Goal: Task Accomplishment & Management: Use online tool/utility

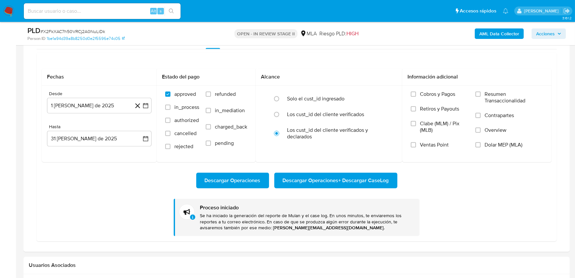
scroll to position [344, 0]
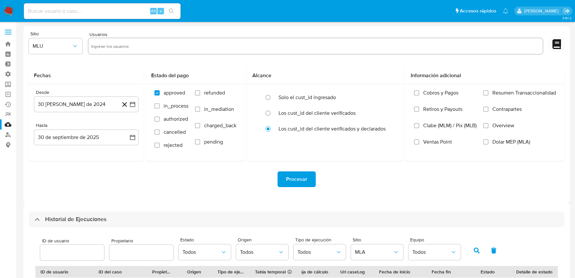
select select "10"
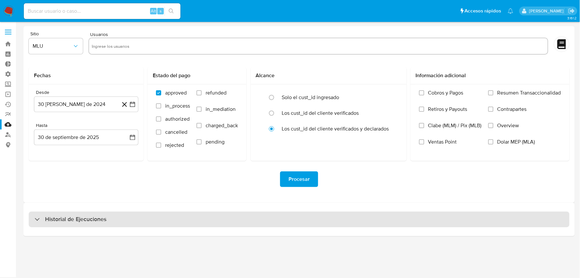
click at [122, 220] on div "Historial de Ejecuciones" at bounding box center [299, 219] width 541 height 16
select select "10"
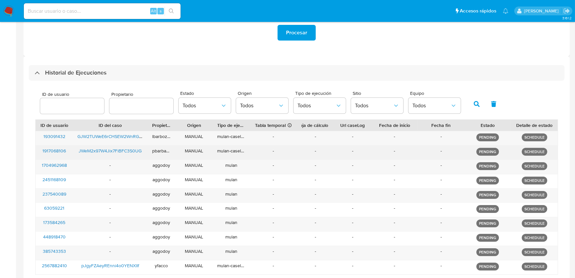
scroll to position [202, 0]
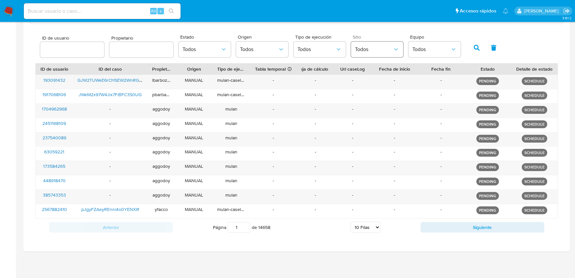
click at [360, 44] on button "Todos" at bounding box center [377, 49] width 52 height 16
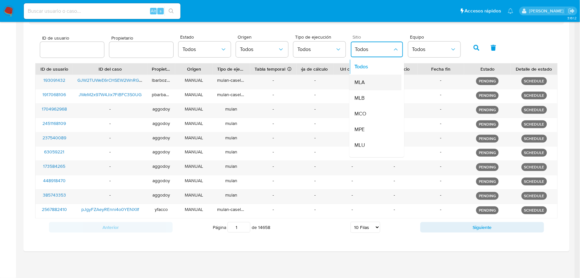
click at [371, 79] on div "MLA" at bounding box center [374, 83] width 38 height 16
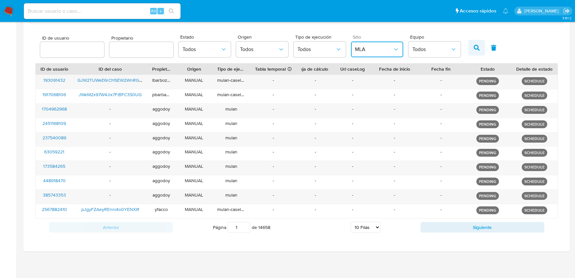
click at [468, 49] on button "button" at bounding box center [476, 48] width 17 height 16
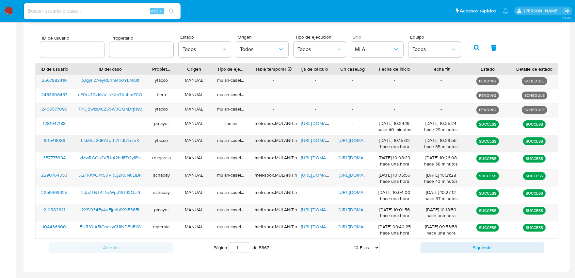
click at [358, 139] on span "https://docs.google.com/document/d/1NjDYIJqjDUKbzNDTkZrXj9DDK8e1qPjgn3teHFP1J-s…" at bounding box center [361, 140] width 45 height 7
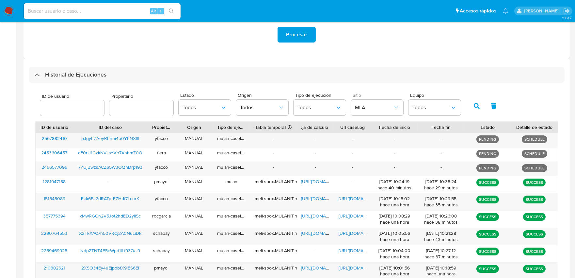
scroll to position [130, 0]
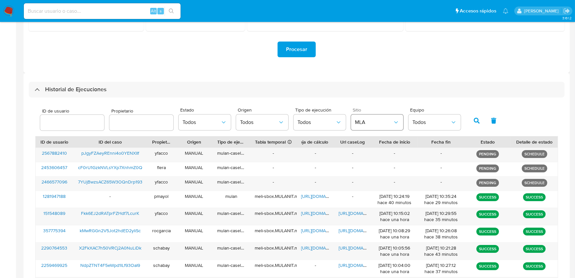
click at [363, 122] on span "MLA" at bounding box center [374, 122] width 38 height 7
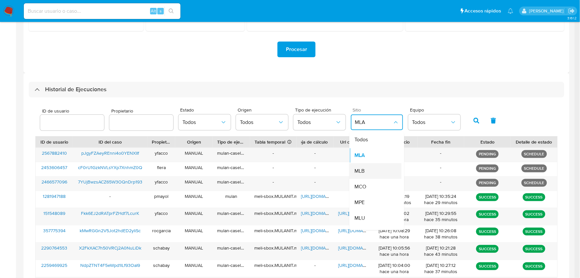
click at [368, 168] on div "MLB" at bounding box center [374, 171] width 38 height 16
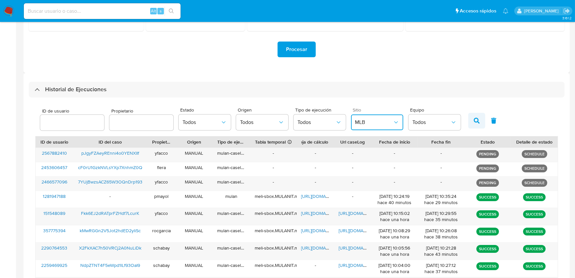
click at [471, 128] on button "button" at bounding box center [476, 121] width 17 height 16
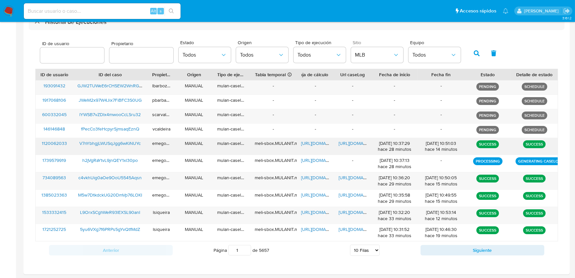
scroll to position [202, 0]
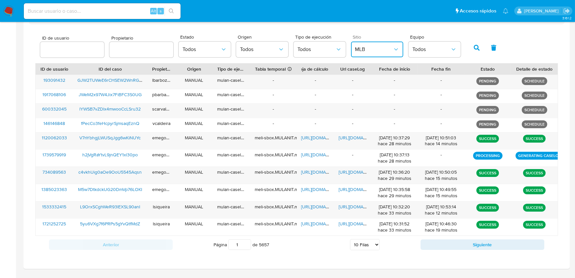
click at [366, 52] on span "MLB" at bounding box center [374, 49] width 38 height 7
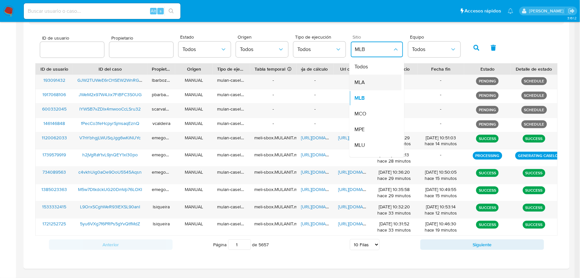
click at [363, 83] on div "MLA" at bounding box center [374, 83] width 38 height 16
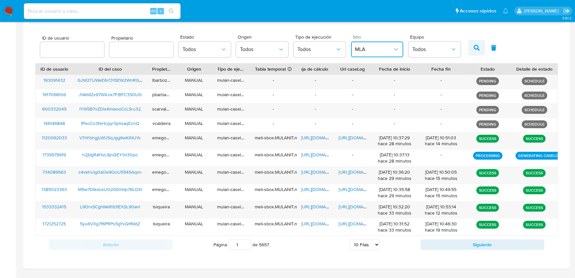
click at [468, 49] on button "button" at bounding box center [476, 48] width 17 height 16
